Goal: Transaction & Acquisition: Purchase product/service

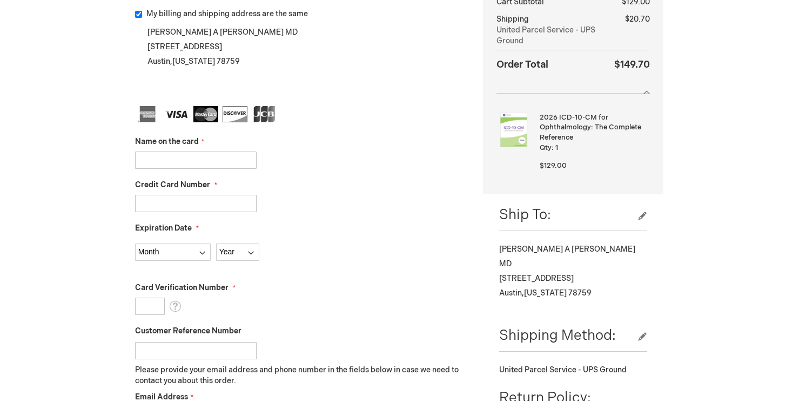
scroll to position [222, 0]
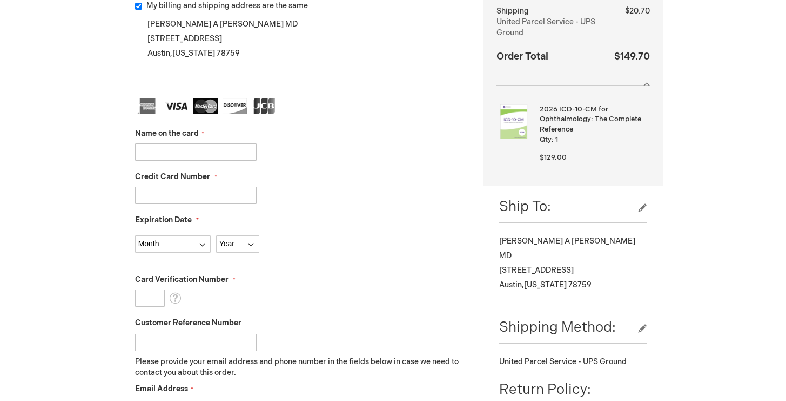
click at [219, 139] on div "Name on the card" at bounding box center [301, 144] width 332 height 32
click at [216, 149] on input "Name on the card" at bounding box center [196, 151] width 122 height 17
type input "Russell Hayhurst"
type input "4100400437591210"
select select "1"
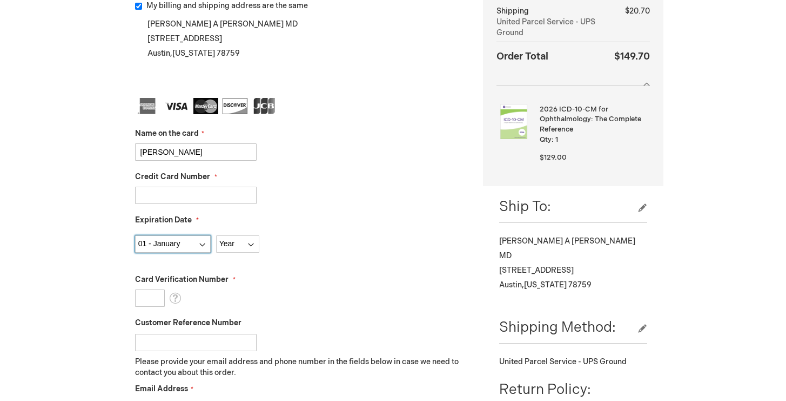
select select "2029"
type input "363"
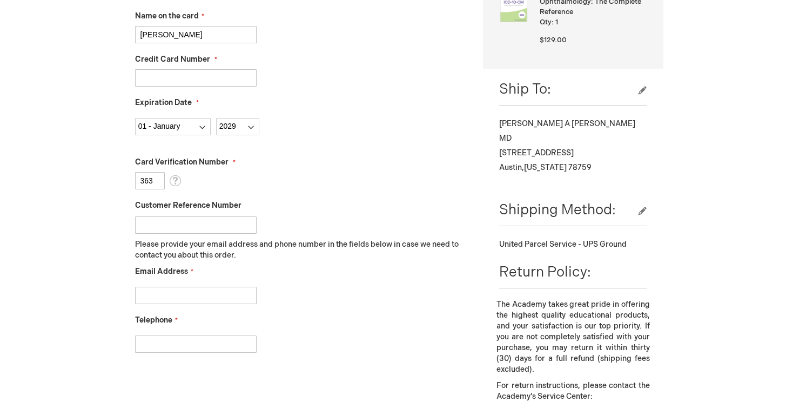
scroll to position [340, 0]
click at [218, 216] on input "Customer Reference Number" at bounding box center [196, 223] width 122 height 17
click at [194, 293] on input "Email Address" at bounding box center [196, 293] width 122 height 17
type input "A"
click at [169, 343] on input "Telephone" at bounding box center [196, 342] width 122 height 17
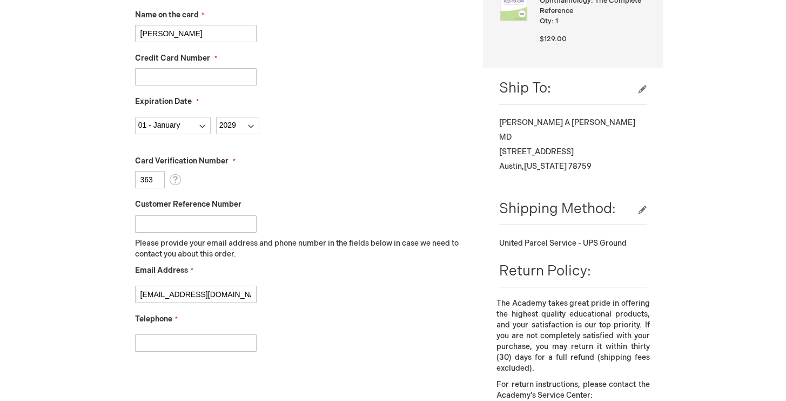
click at [232, 297] on input "alexagarcia.satx@gmail.com" at bounding box center [196, 293] width 122 height 17
click at [331, 359] on fieldset "Name on the card Russell Hayhurst Credit Card Number 4100400437591210 Expiratio…" at bounding box center [301, 170] width 332 height 383
click at [204, 279] on div "Email Address alexagarcia.satx@gmail.com" at bounding box center [301, 284] width 332 height 38
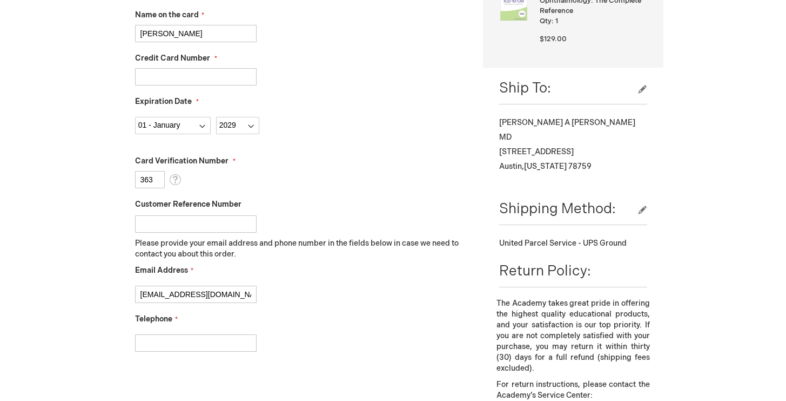
click at [202, 295] on input "alexagarcia.satx@gmail.com" at bounding box center [196, 293] width 122 height 17
click at [201, 295] on input "alexagarcia.satx@gmail.com" at bounding box center [196, 293] width 122 height 17
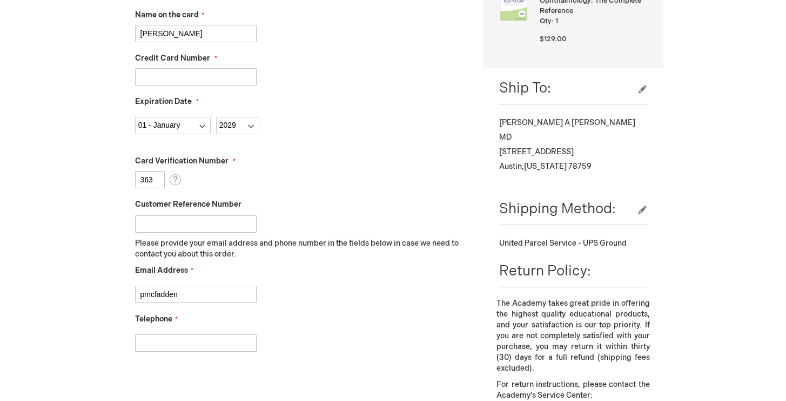
click at [172, 293] on input "pmcfadden" at bounding box center [196, 293] width 122 height 17
paste input "76pmcfadden@gmail.com"
type input "76pmcfadden@gmail.com"
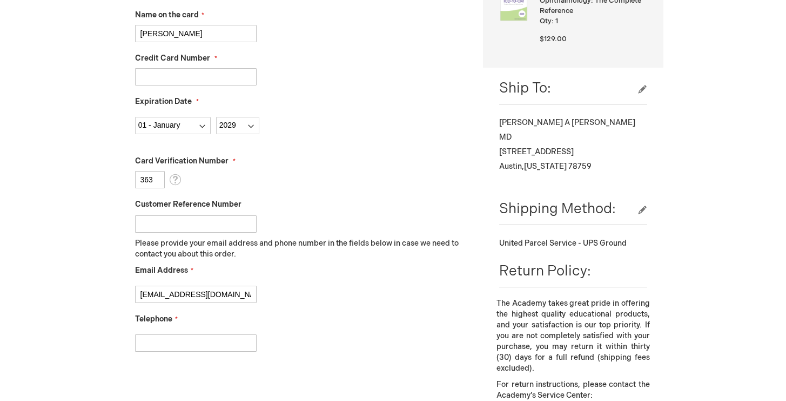
click at [181, 342] on input "Telephone" at bounding box center [196, 342] width 122 height 17
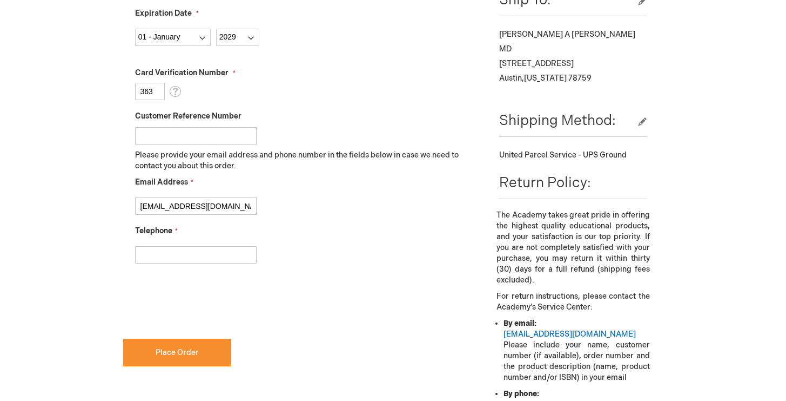
scroll to position [432, 0]
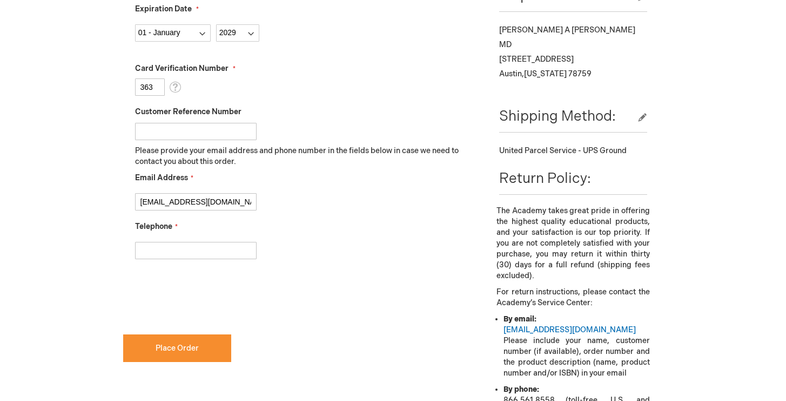
checkbox input "true"
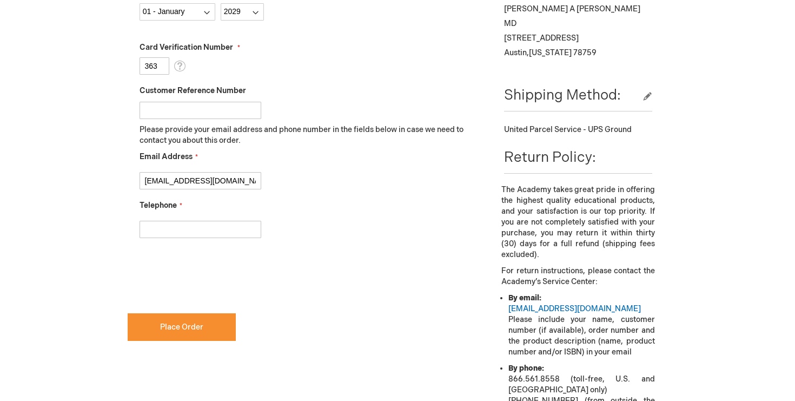
scroll to position [462, 0]
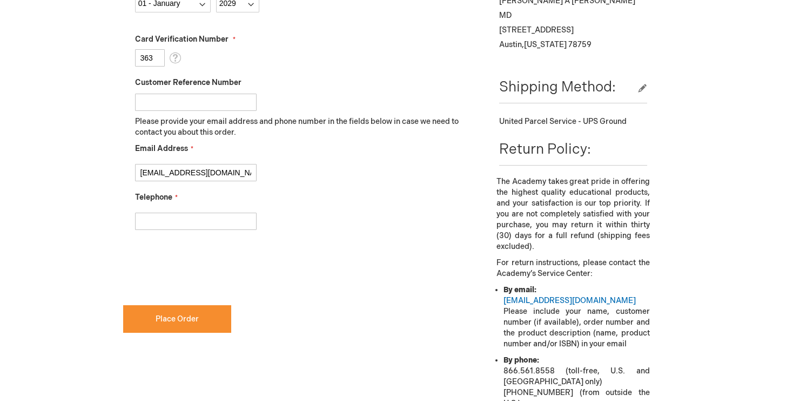
click at [163, 226] on input "Telephone" at bounding box center [196, 220] width 122 height 17
type input "15129156418"
click at [180, 310] on button "Place Order" at bounding box center [177, 319] width 108 height 28
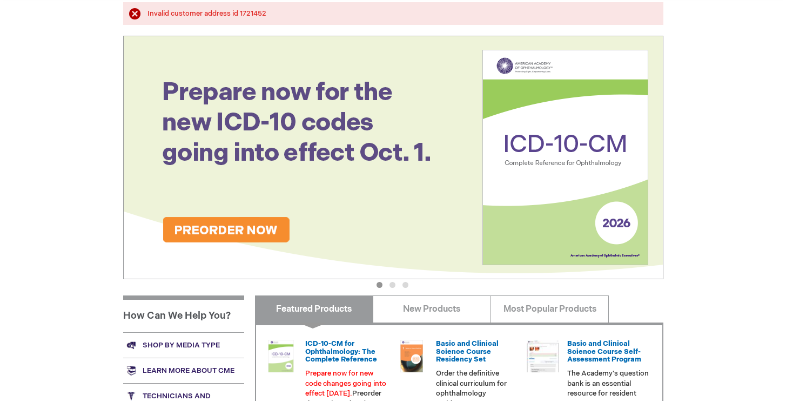
scroll to position [115, 0]
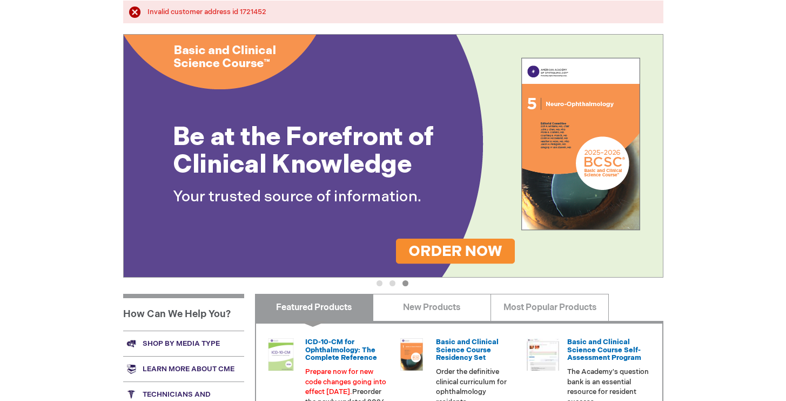
click at [12, 218] on div "Log Out Search My Cart 1 1 items CLOSE RECENTLY ADDED ITEM(S) Close Recently ad…" at bounding box center [393, 282] width 786 height 794
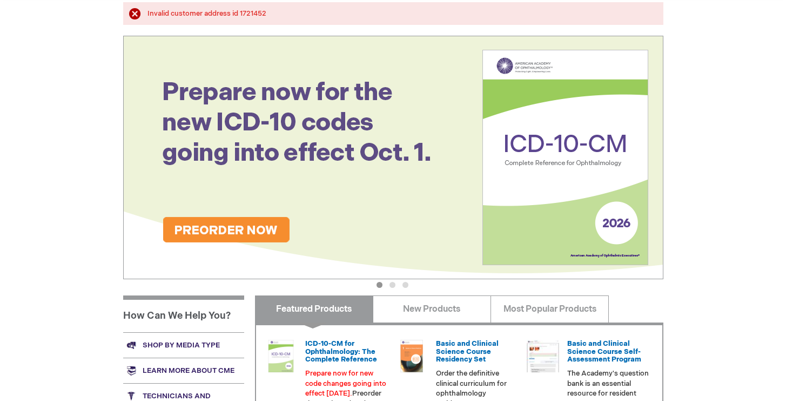
scroll to position [0, 0]
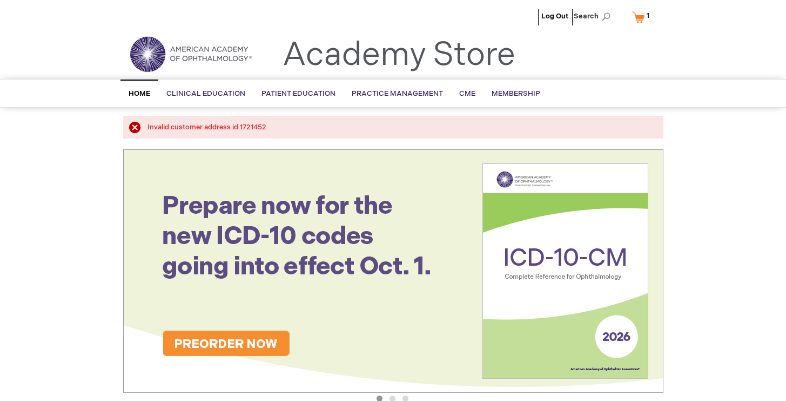
click at [244, 342] on img at bounding box center [393, 270] width 540 height 243
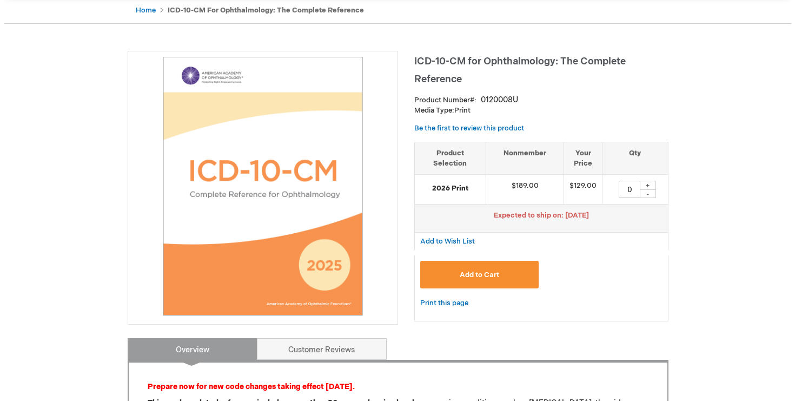
scroll to position [114, 0]
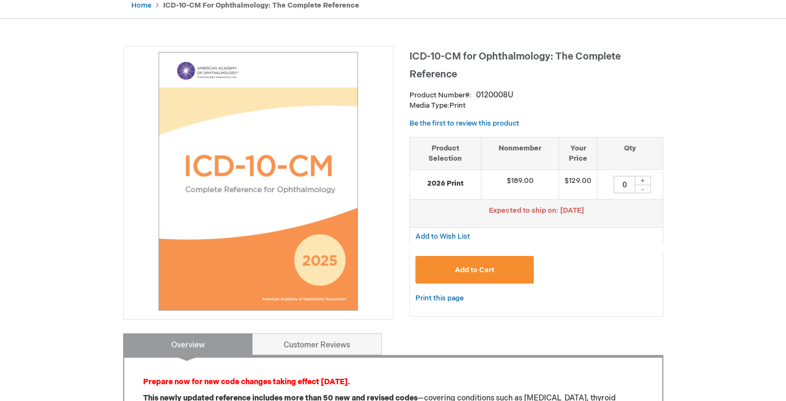
click at [643, 181] on div "+" at bounding box center [643, 180] width 16 height 9
type input "1"
click at [478, 277] on button "Add to Cart" at bounding box center [475, 270] width 119 height 28
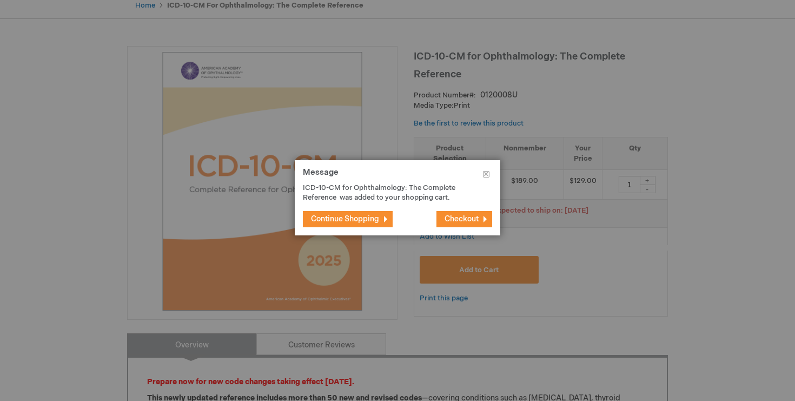
click at [451, 219] on span "Checkout" at bounding box center [461, 218] width 34 height 9
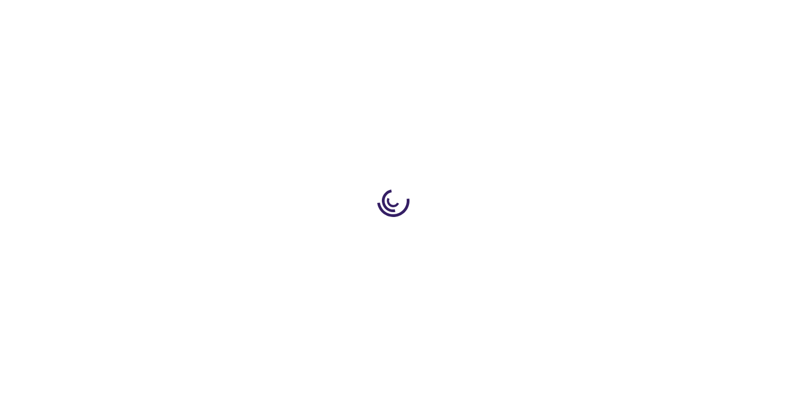
select select "US"
select select "57"
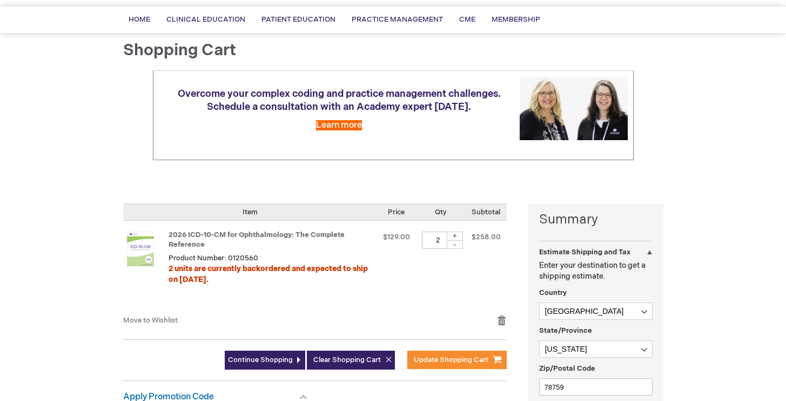
scroll to position [92, 0]
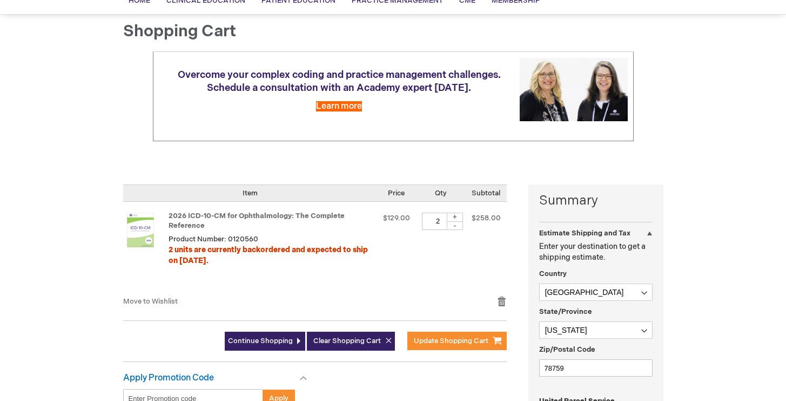
click at [457, 228] on div "-" at bounding box center [455, 225] width 16 height 9
type input "1"
click at [433, 343] on span "Update Shopping Cart" at bounding box center [451, 340] width 75 height 9
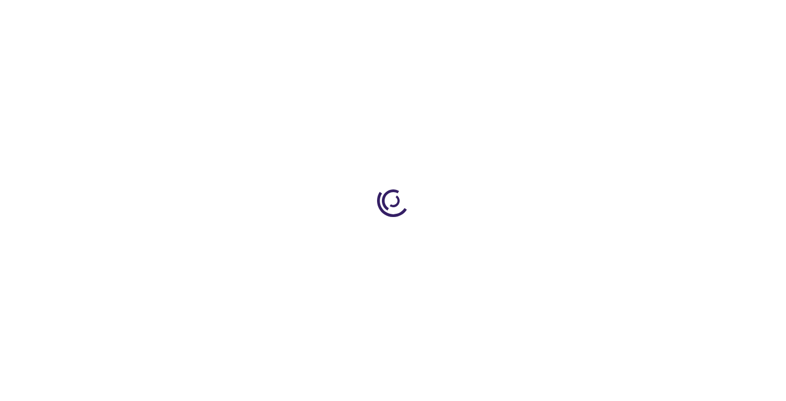
select select "US"
select select "57"
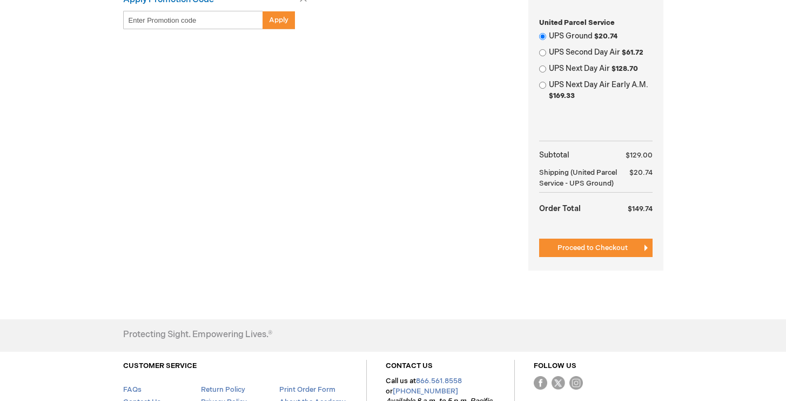
scroll to position [494, 0]
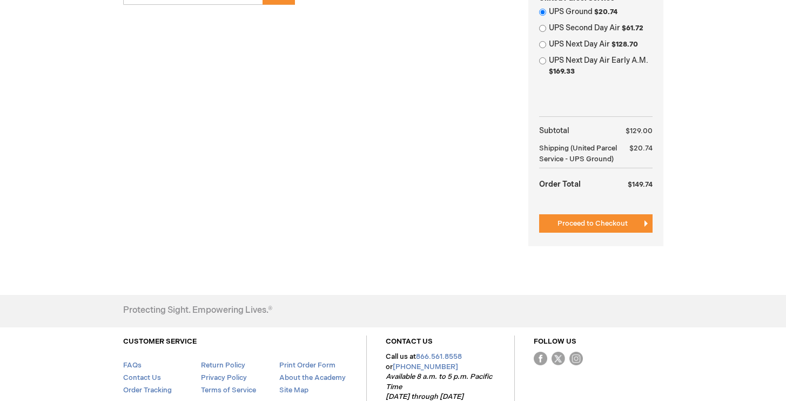
click at [546, 28] on div "UPS Second Day Air $61.72" at bounding box center [596, 28] width 114 height 11
click at [540, 29] on input "UPS Second Day Air $61.72" at bounding box center [542, 28] width 7 height 7
radio input "true"
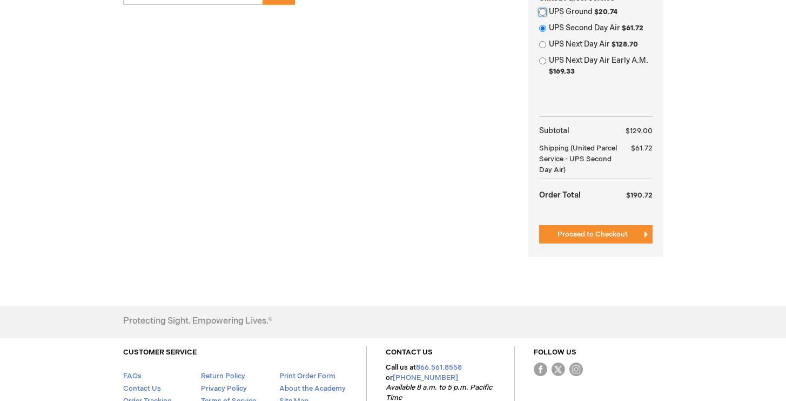
click at [544, 14] on input "UPS Ground $20.74" at bounding box center [542, 12] width 7 height 7
radio input "true"
radio input "false"
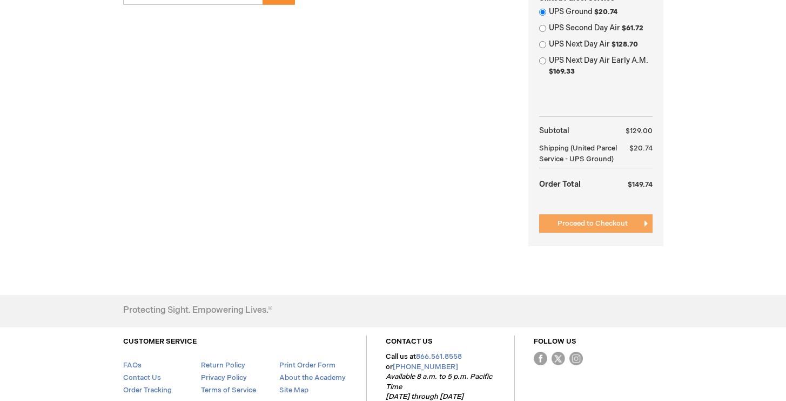
click at [602, 224] on span "Proceed to Checkout" at bounding box center [593, 223] width 70 height 9
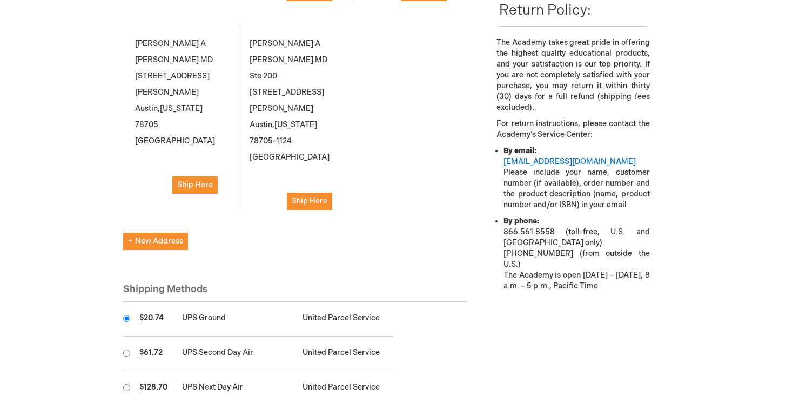
scroll to position [325, 0]
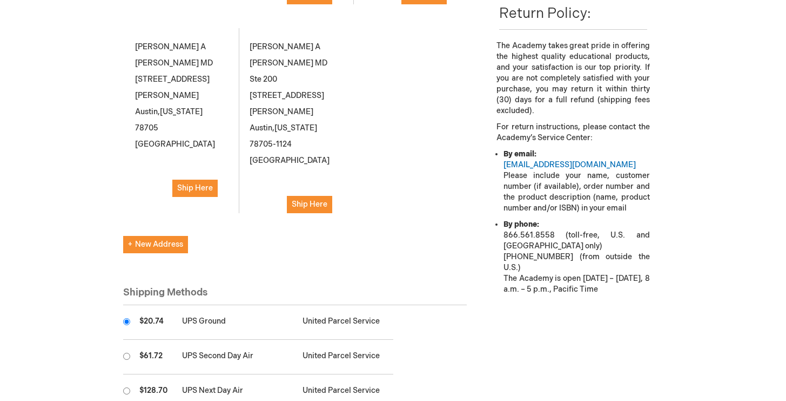
click at [126, 352] on input "radio" at bounding box center [126, 355] width 7 height 7
radio input "true"
radio input "false"
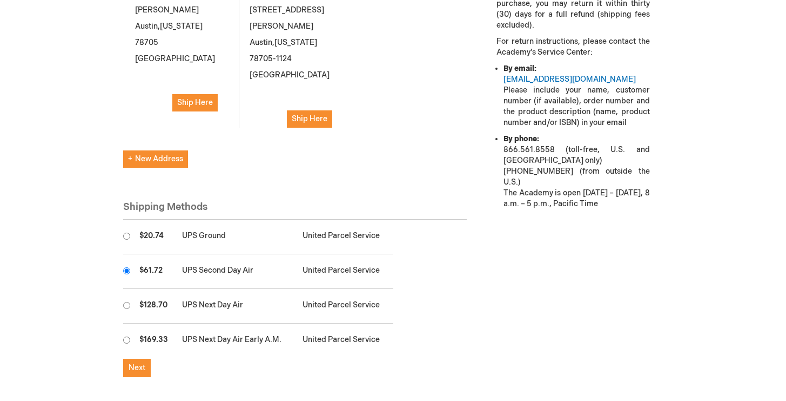
scroll to position [412, 0]
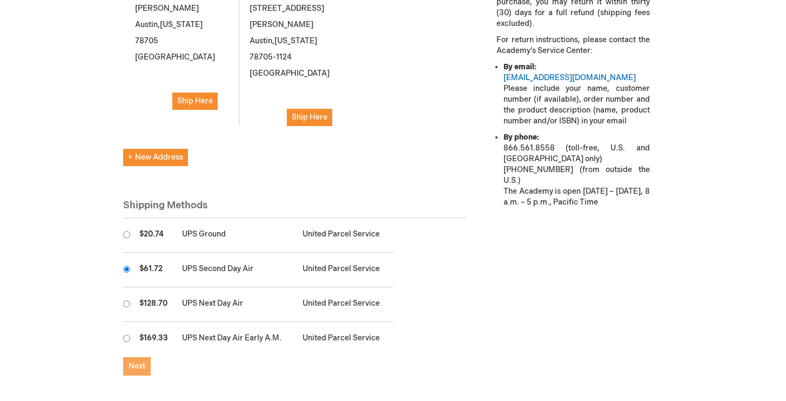
click at [144, 361] on span "Next" at bounding box center [137, 365] width 17 height 9
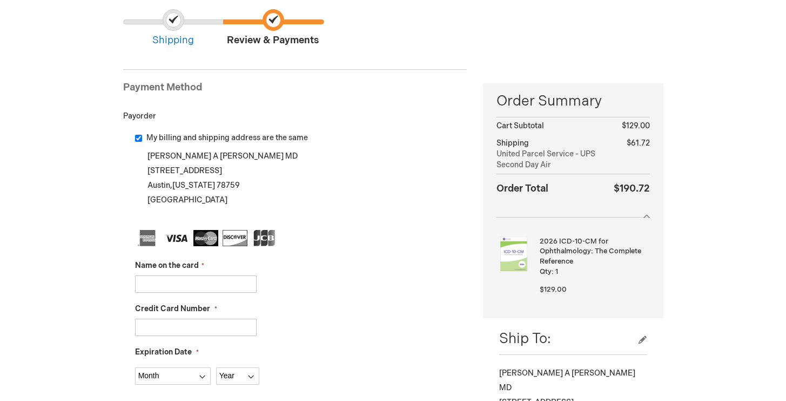
scroll to position [97, 0]
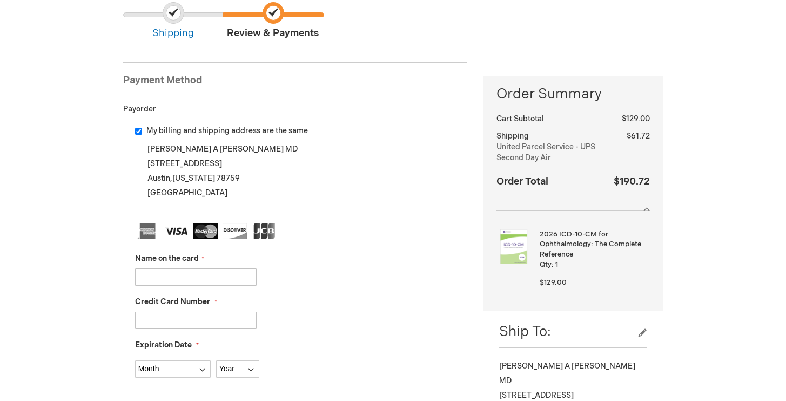
click at [166, 278] on input "Name on the card" at bounding box center [196, 276] width 122 height 17
type input "Russell Hayhurst"
type input "4100400437591210"
select select "1"
select select "2029"
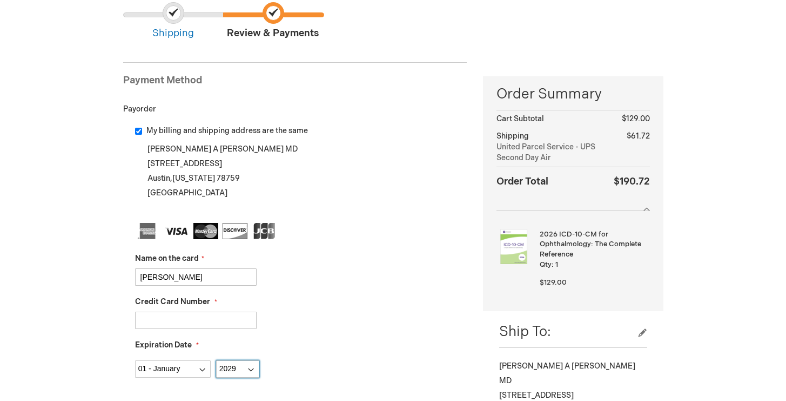
type input "363"
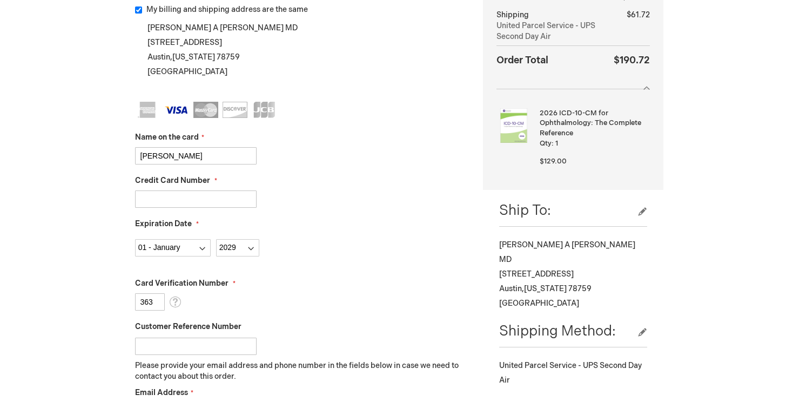
scroll to position [219, 0]
click at [194, 200] on input "4100400437591210" at bounding box center [196, 197] width 122 height 17
paste input "368435585"
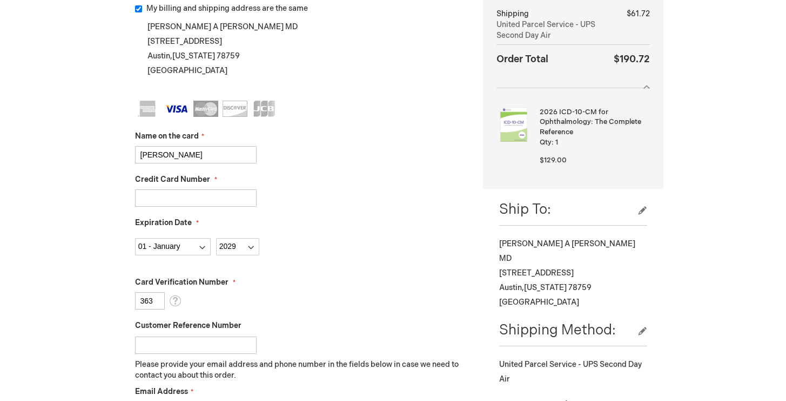
type input "4100400368435585"
click at [97, 238] on div "Log Out Search My Cart 1 1 items CLOSE RECENTLY ADDED ITEM(S) Close Recently ad…" at bounding box center [393, 355] width 786 height 1148
click at [150, 298] on input "363" at bounding box center [150, 300] width 30 height 17
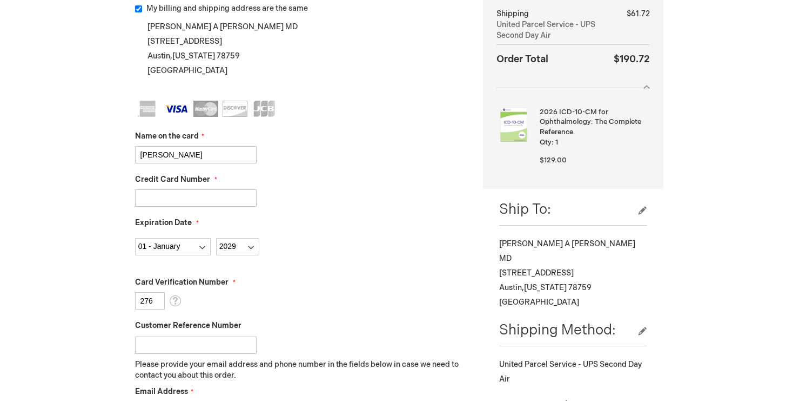
type input "276"
click at [71, 316] on div "Log Out Search My Cart 1 1 items CLOSE RECENTLY ADDED ITEM(S) Close Recently ad…" at bounding box center [393, 355] width 786 height 1148
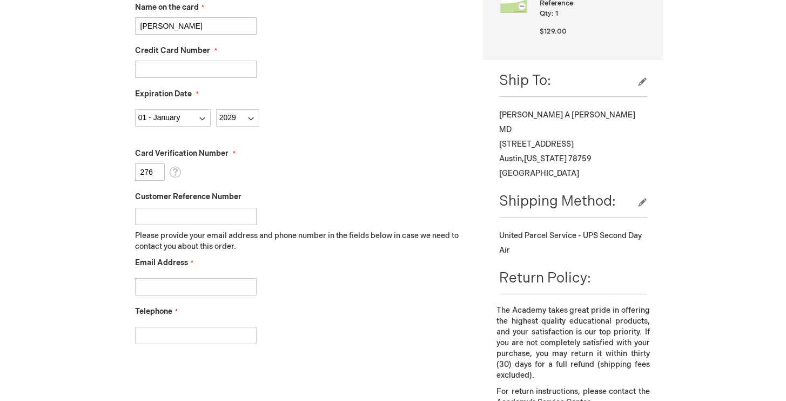
scroll to position [366, 0]
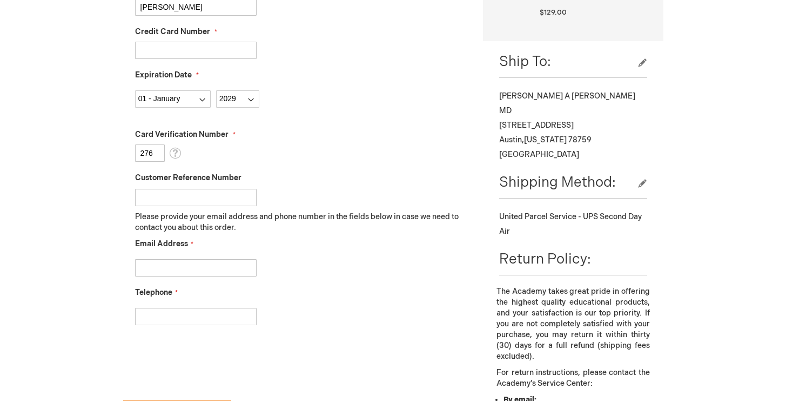
click at [183, 273] on input "Email Address" at bounding box center [196, 267] width 122 height 17
type input "76pmcfadden@gmail.com"
click at [176, 318] on input "Telephone" at bounding box center [196, 316] width 122 height 17
click at [146, 318] on input "15129156418" at bounding box center [196, 316] width 122 height 17
type input "5129156418"
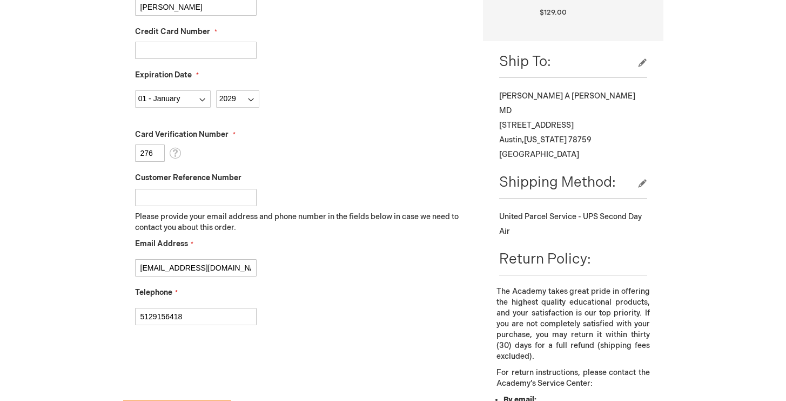
click at [96, 322] on div "Log Out Search My Cart 1 1 items CLOSE RECENTLY ADDED ITEM(S) Close Recently ad…" at bounding box center [393, 208] width 786 height 1148
checkbox input "true"
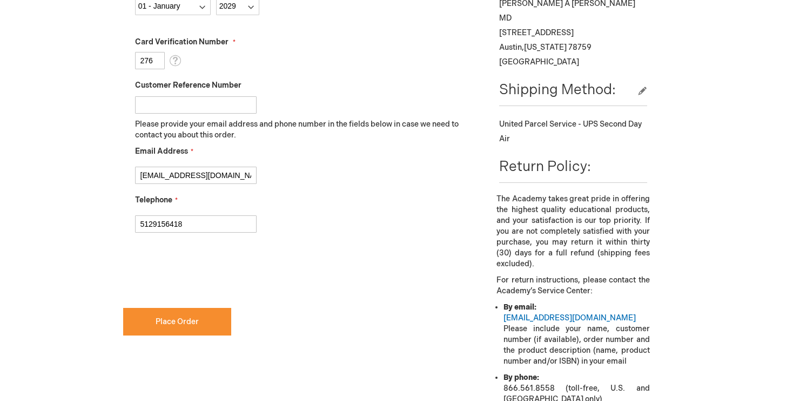
scroll to position [478, 0]
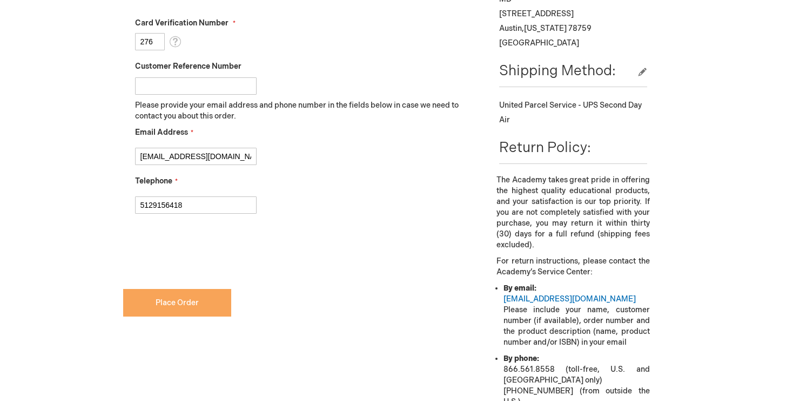
click at [155, 298] on button "Place Order" at bounding box center [177, 303] width 108 height 28
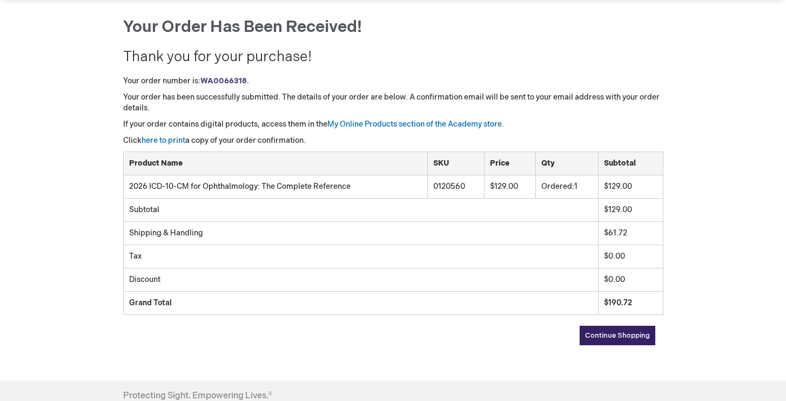
scroll to position [109, 0]
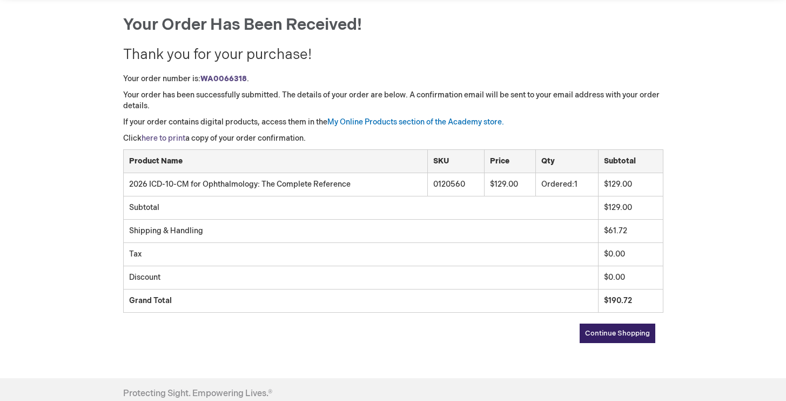
click at [171, 139] on link "here to print" at bounding box center [164, 138] width 44 height 9
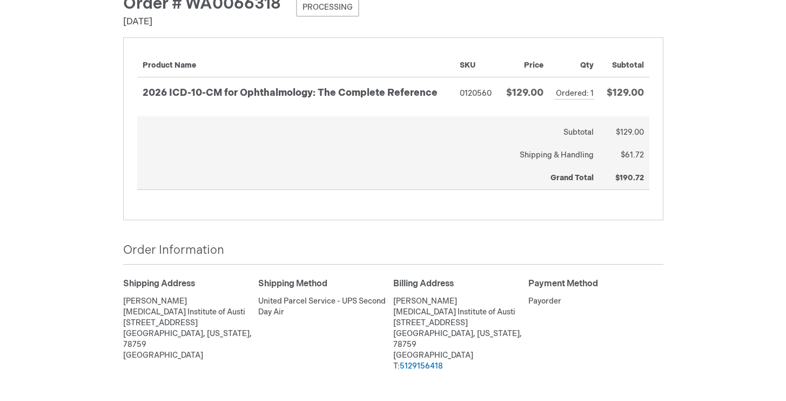
scroll to position [52, 0]
